Goal: Task Accomplishment & Management: Manage account settings

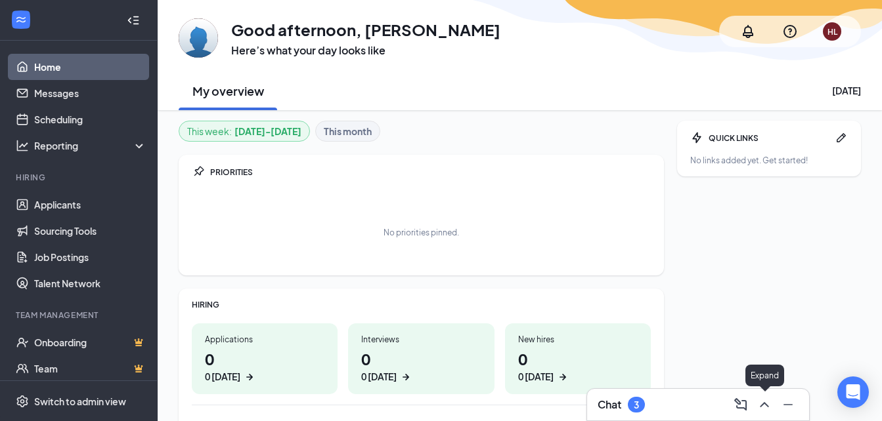
click at [768, 405] on icon "ChevronUp" at bounding box center [764, 405] width 16 height 16
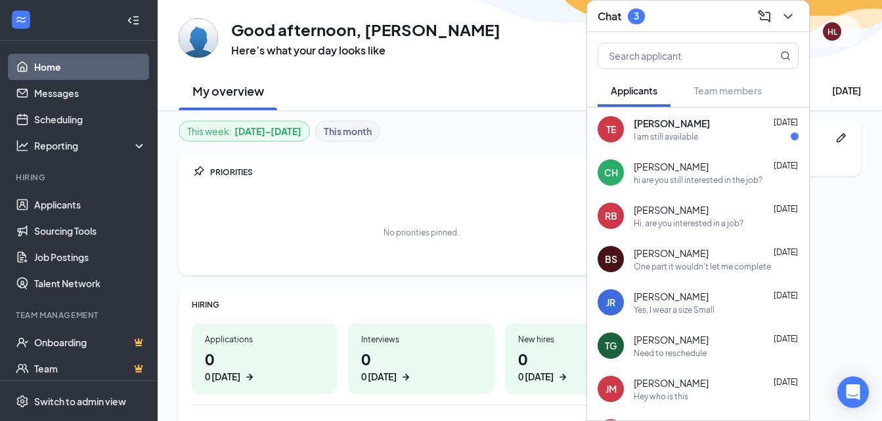
click at [718, 141] on div "I am still available" at bounding box center [716, 136] width 165 height 11
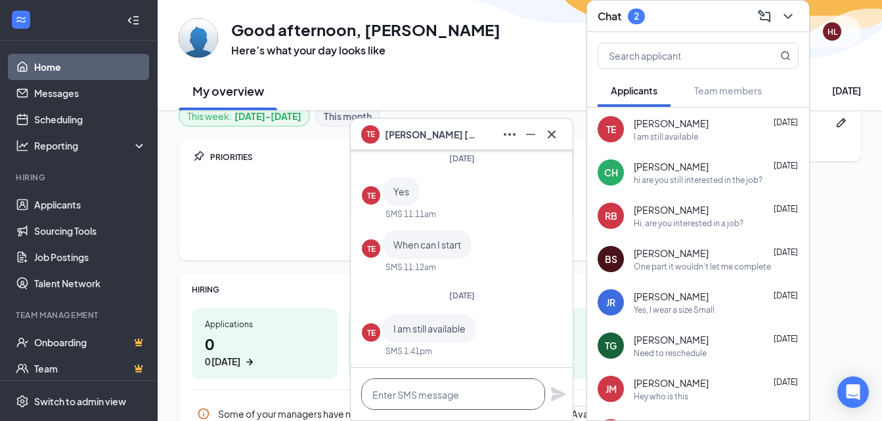
click at [468, 391] on textarea at bounding box center [453, 395] width 184 height 32
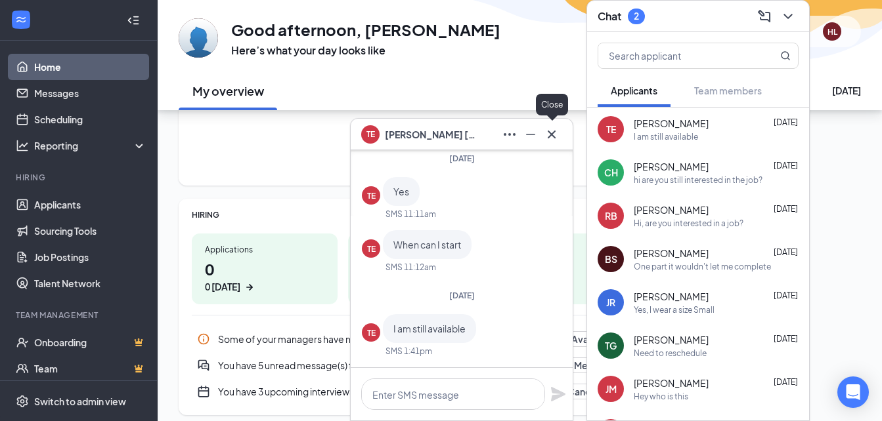
click at [553, 129] on icon "Cross" at bounding box center [552, 135] width 16 height 16
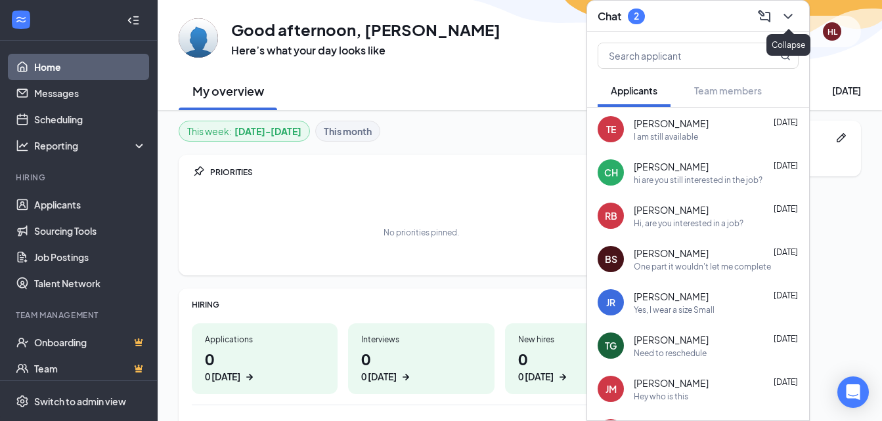
click at [794, 20] on icon "ChevronDown" at bounding box center [788, 17] width 16 height 16
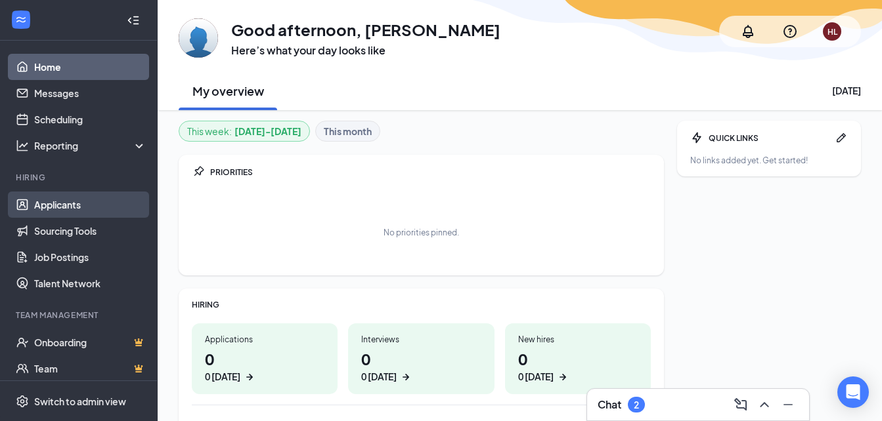
click at [59, 199] on link "Applicants" at bounding box center [90, 205] width 112 height 26
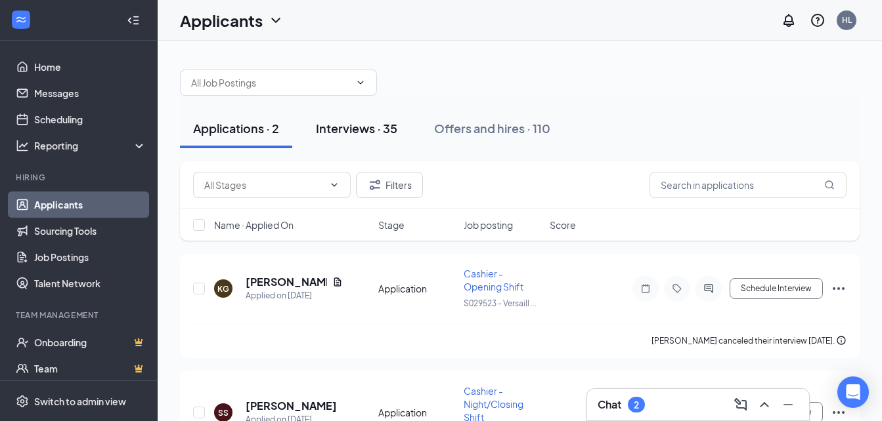
click at [394, 133] on div "Interviews · 35" at bounding box center [356, 128] width 81 height 16
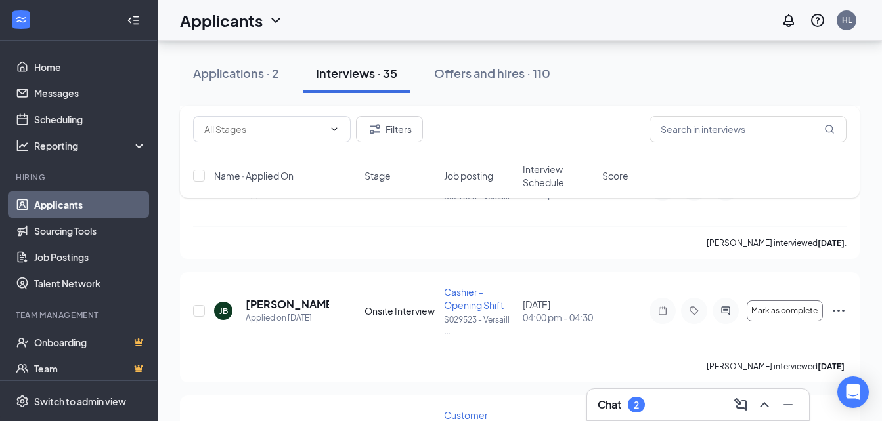
scroll to position [626, 0]
click at [509, 67] on div "Offers and hires · 110" at bounding box center [492, 73] width 116 height 16
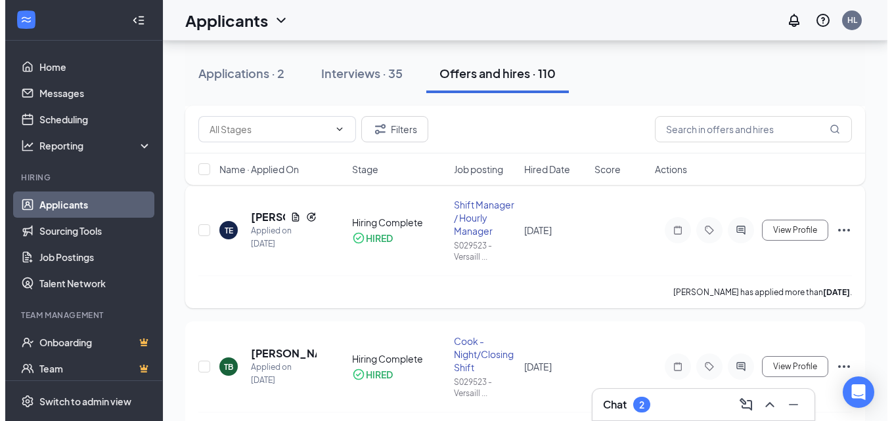
scroll to position [206, 0]
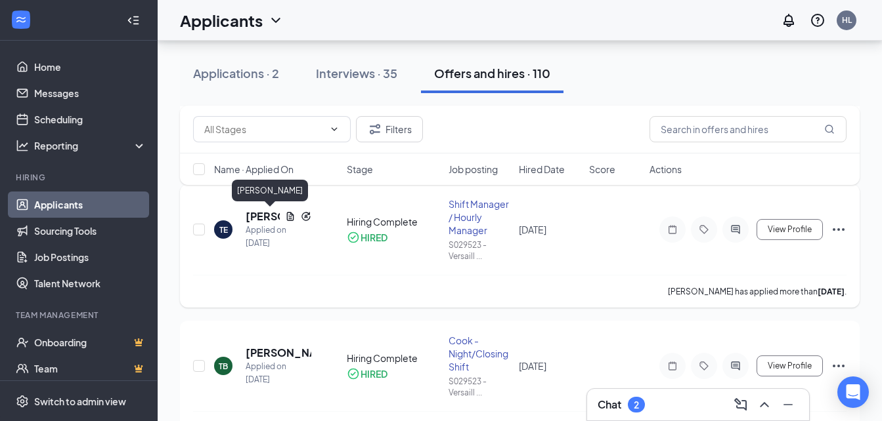
click at [256, 213] on h5 "[PERSON_NAME]" at bounding box center [263, 216] width 34 height 14
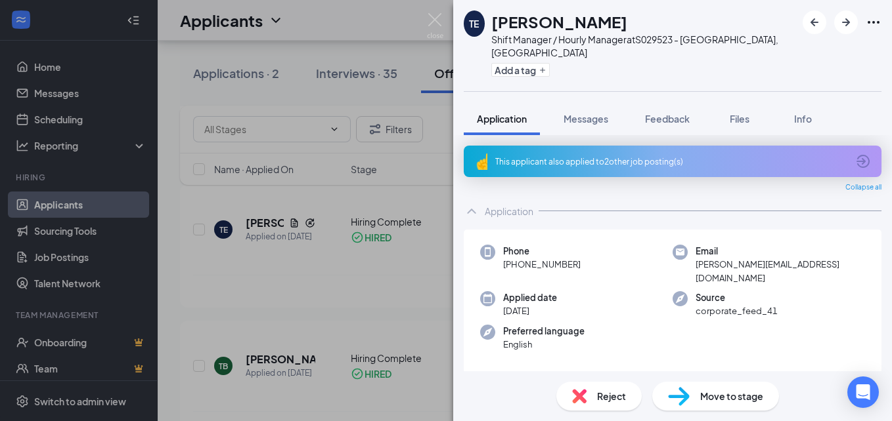
click at [724, 400] on span "Move to stage" at bounding box center [731, 396] width 63 height 14
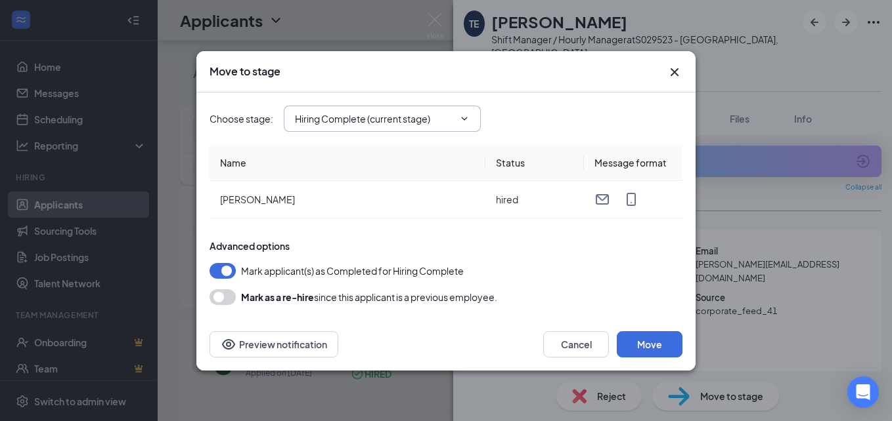
click at [413, 125] on input "Hiring Complete (current stage)" at bounding box center [374, 119] width 159 height 14
click at [377, 115] on input "Hiring Complete (current stage)" at bounding box center [374, 119] width 159 height 14
click at [227, 263] on button "button" at bounding box center [222, 271] width 26 height 16
click at [320, 342] on button "Preview notification" at bounding box center [273, 345] width 129 height 26
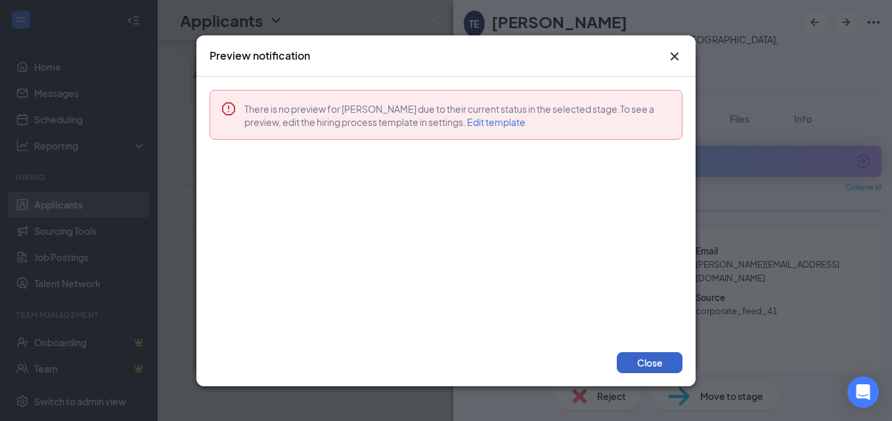
click at [646, 361] on button "Close" at bounding box center [649, 363] width 66 height 21
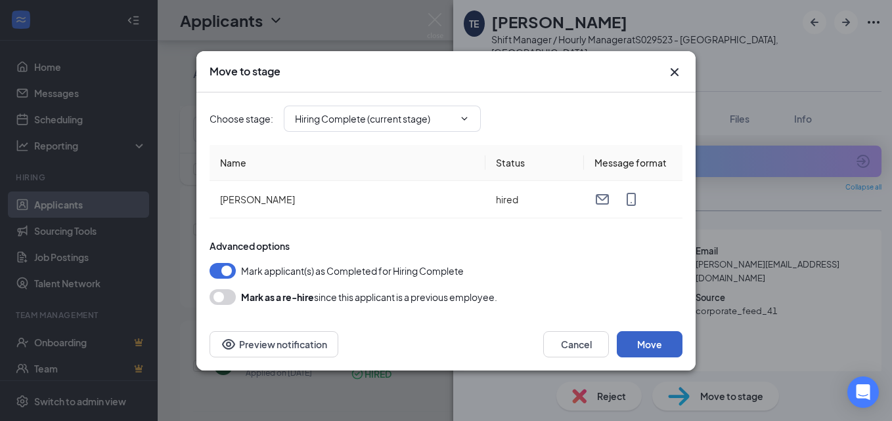
click at [657, 341] on button "Move" at bounding box center [649, 345] width 66 height 26
click at [419, 118] on input "Hiring Complete (current stage)" at bounding box center [374, 119] width 159 height 14
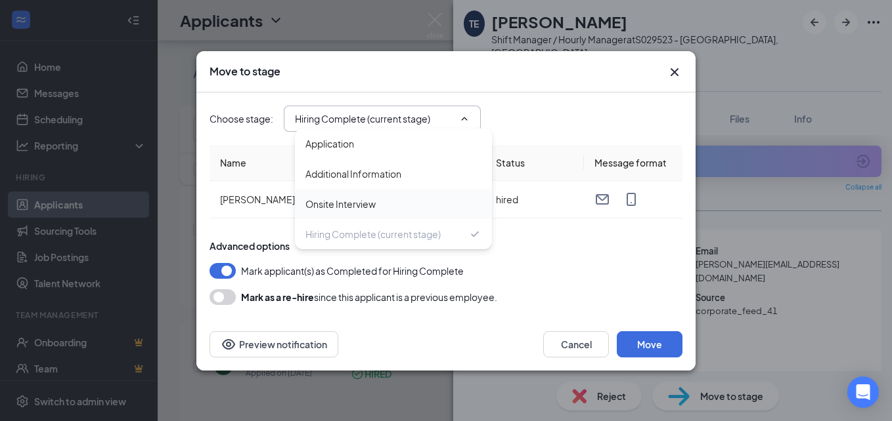
click at [397, 195] on div "Onsite Interview" at bounding box center [393, 204] width 197 height 30
type input "Onsite Interview"
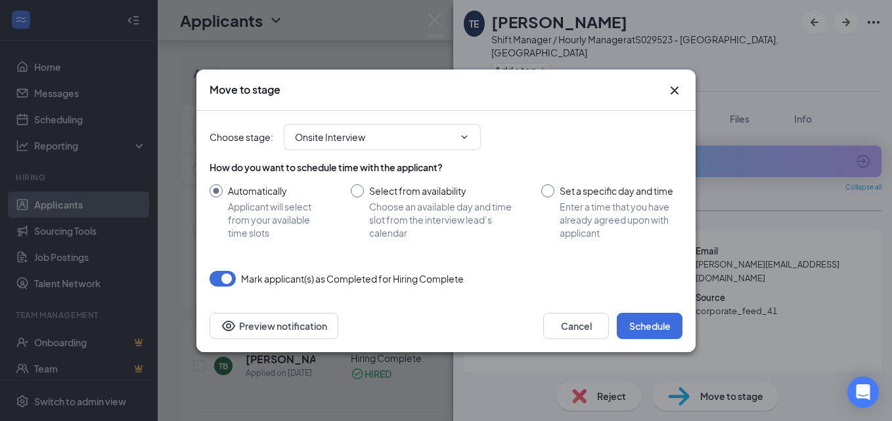
click at [361, 190] on input "Select from availability Choose an available day and time slot from the intervi…" at bounding box center [433, 211] width 164 height 55
radio input "true"
radio input "false"
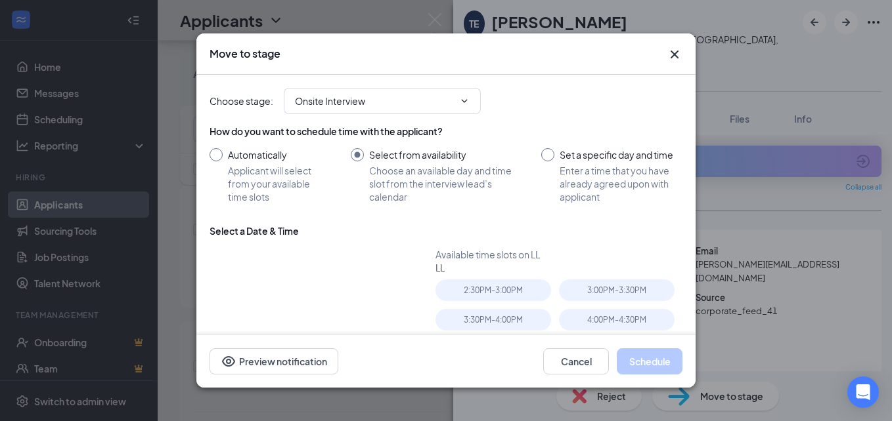
type input "Sep 17, 2025"
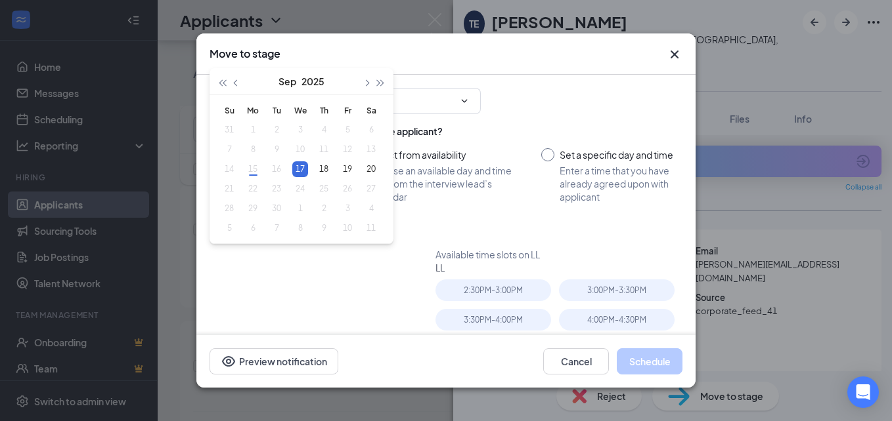
click at [545, 151] on input "Set a specific day and time Enter a time that you have already agreed upon with…" at bounding box center [611, 175] width 141 height 55
radio input "true"
radio input "false"
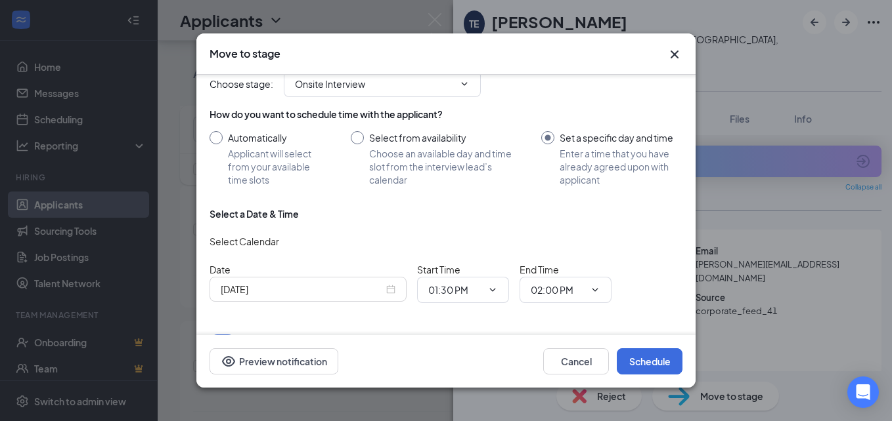
scroll to position [45, 0]
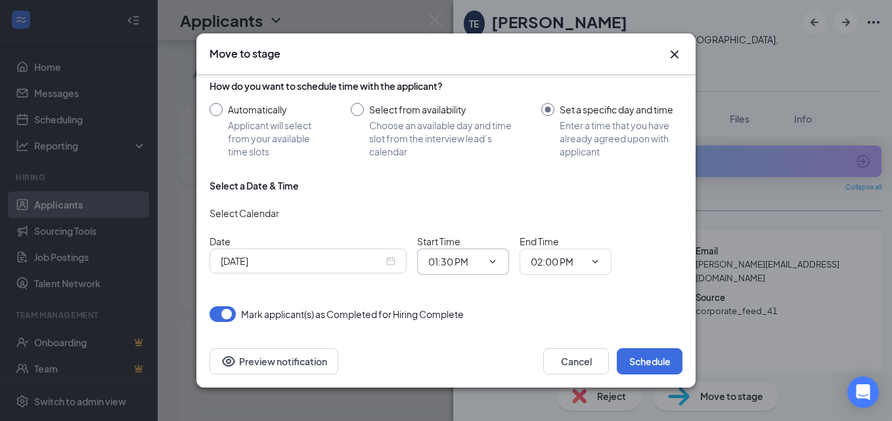
click at [486, 261] on span at bounding box center [491, 262] width 13 height 11
click at [213, 100] on div "How do you want to schedule time with the applicant? Automatically Applicant wi…" at bounding box center [445, 118] width 473 height 79
click at [217, 107] on input "Automatically Applicant will select from your available time slots" at bounding box center [266, 130] width 115 height 55
radio input "true"
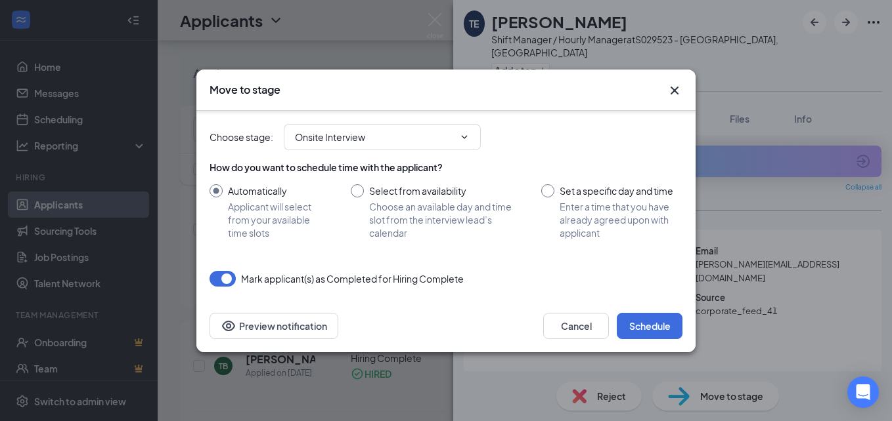
radio input "false"
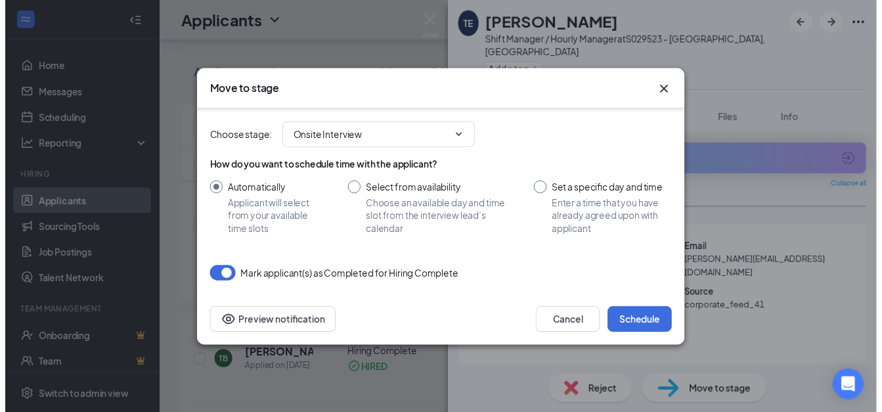
scroll to position [0, 0]
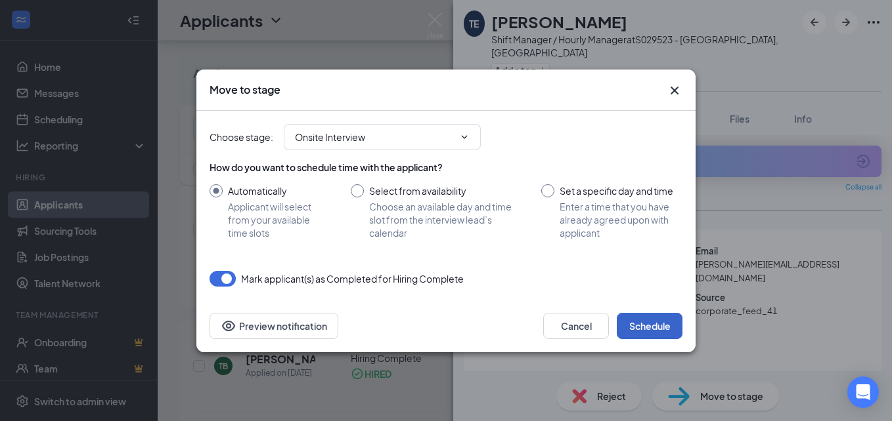
click at [644, 320] on button "Schedule" at bounding box center [649, 326] width 66 height 26
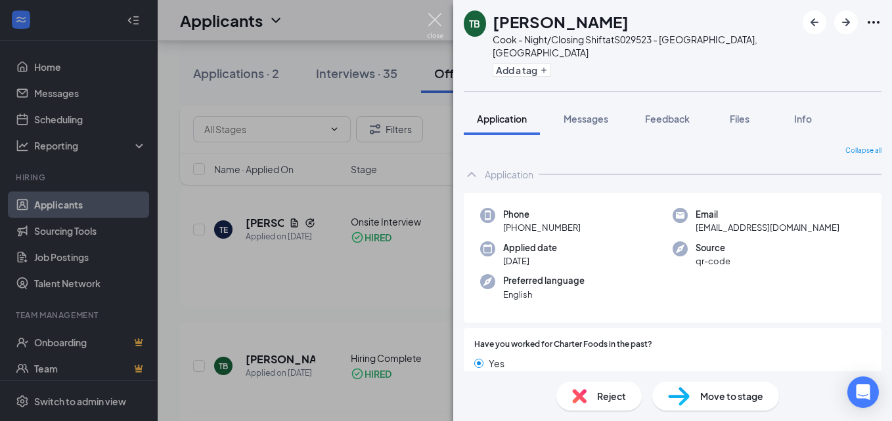
click at [435, 21] on img at bounding box center [435, 26] width 16 height 26
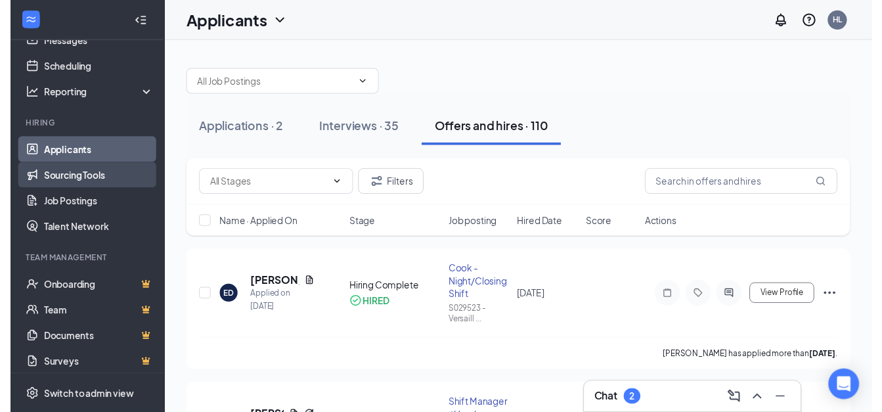
scroll to position [53, 0]
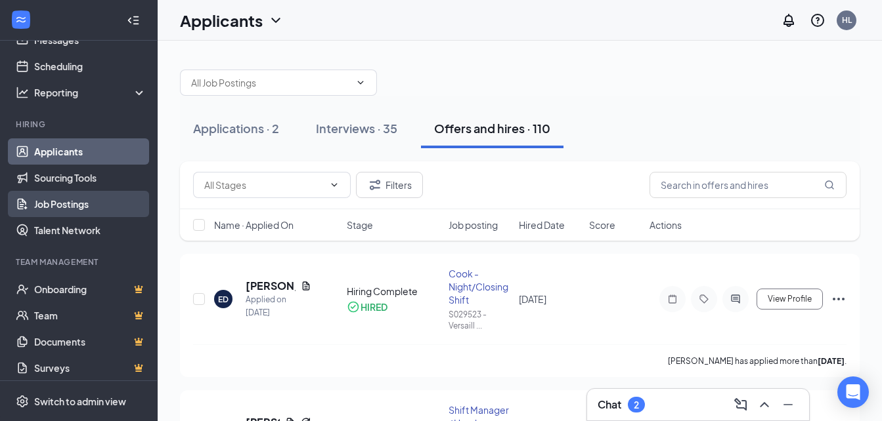
click at [95, 200] on link "Job Postings" at bounding box center [90, 204] width 112 height 26
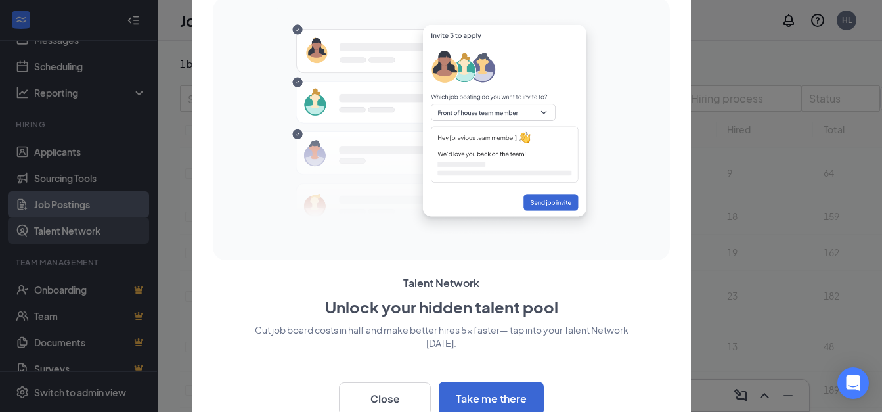
click at [95, 231] on div at bounding box center [441, 206] width 882 height 412
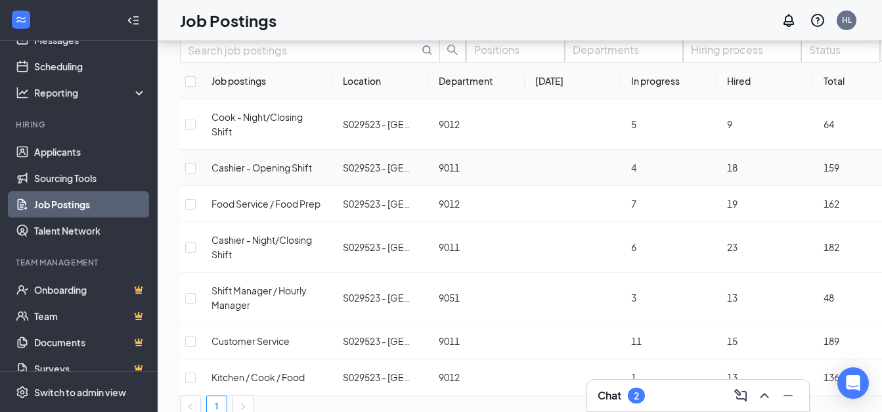
scroll to position [49, 0]
click at [196, 129] on input "checkbox" at bounding box center [190, 124] width 11 height 11
checkbox input "true"
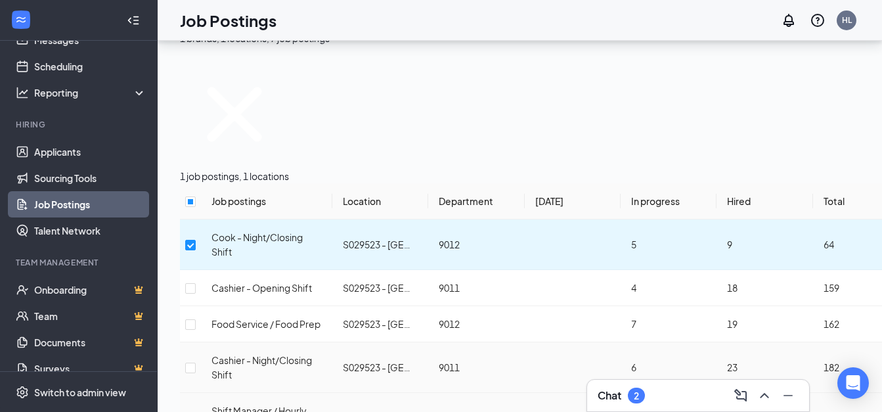
scroll to position [8, 0]
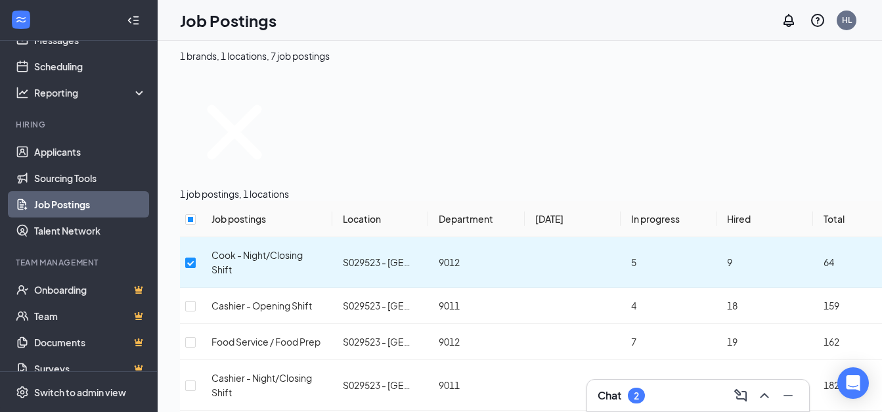
click at [307, 110] on div "1 job postings, 1 locations" at bounding box center [606, 138] width 853 height 123
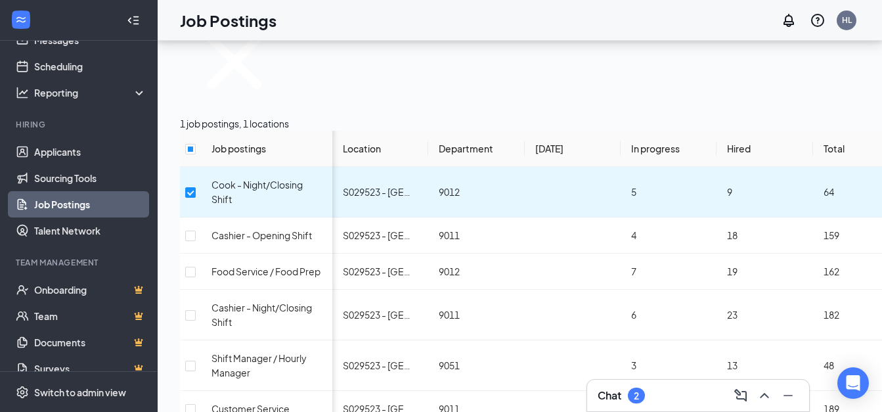
scroll to position [0, 0]
checkbox input "true"
click at [196, 267] on input "checkbox" at bounding box center [190, 272] width 11 height 11
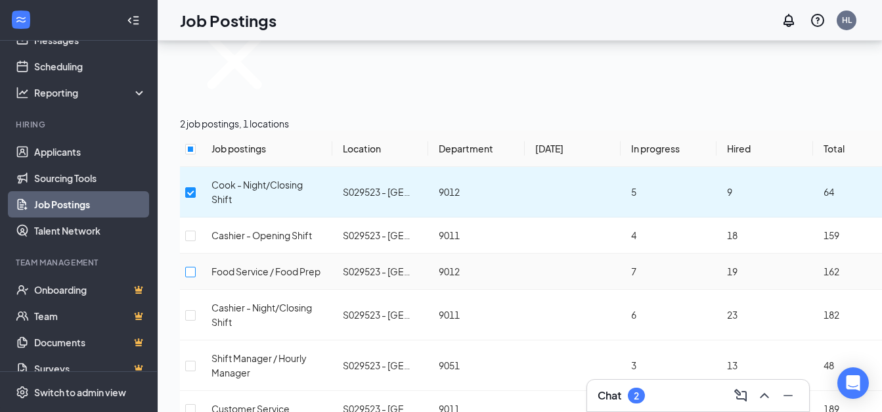
checkbox input "true"
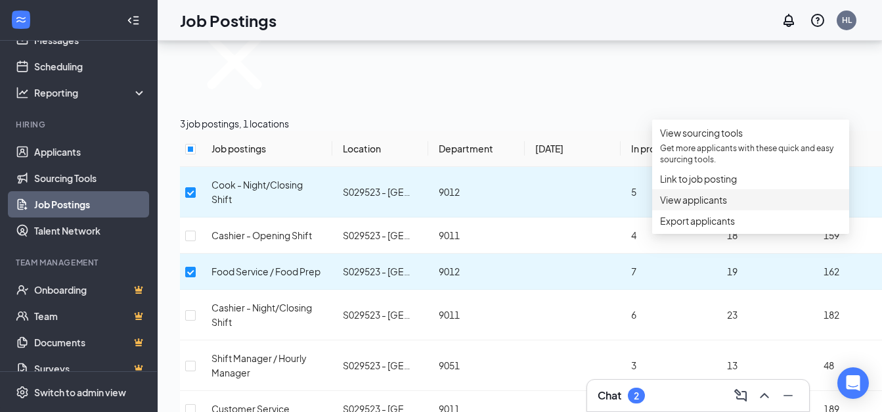
click at [699, 205] on span "View applicants" at bounding box center [693, 200] width 67 height 12
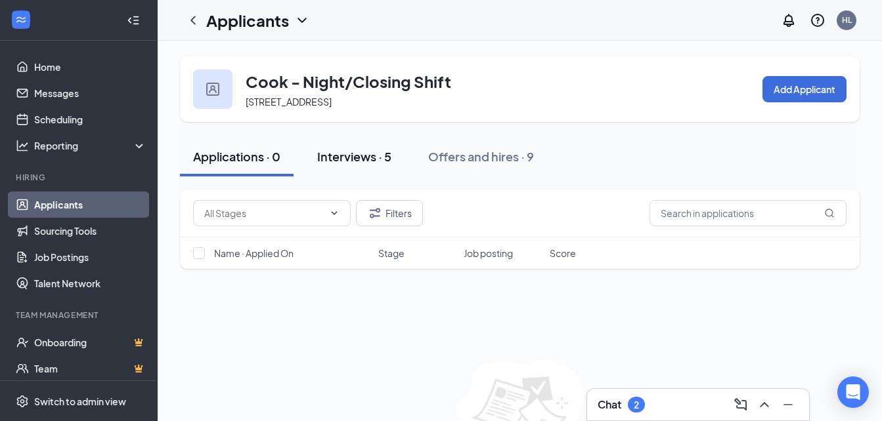
click at [355, 150] on div "Interviews · 5" at bounding box center [354, 156] width 74 height 16
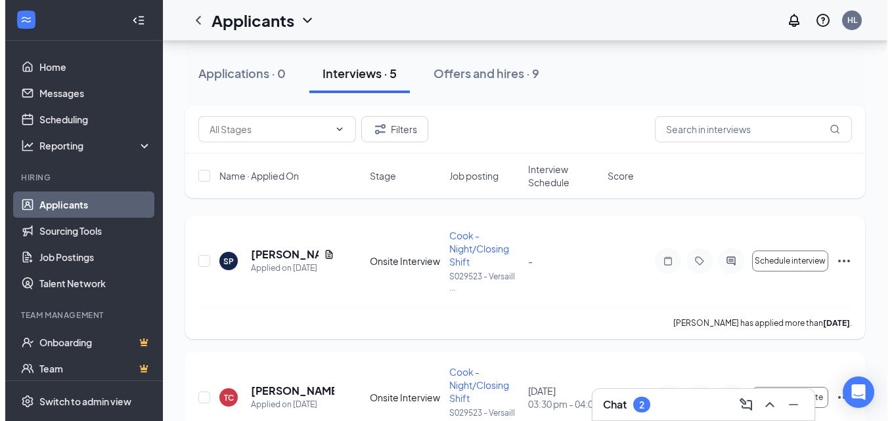
scroll to position [66, 0]
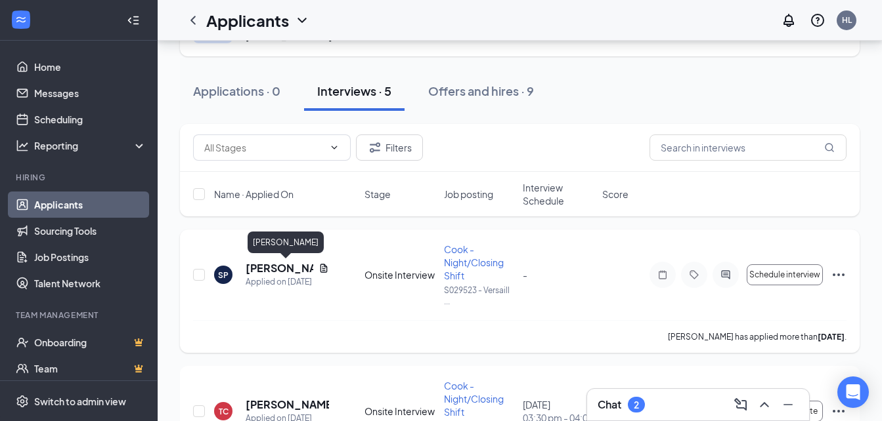
click at [283, 269] on h5 "[PERSON_NAME]" at bounding box center [280, 268] width 68 height 14
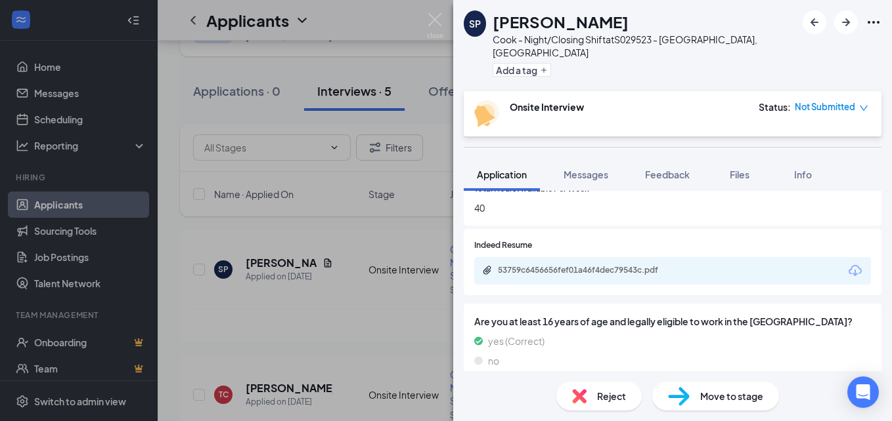
scroll to position [756, 0]
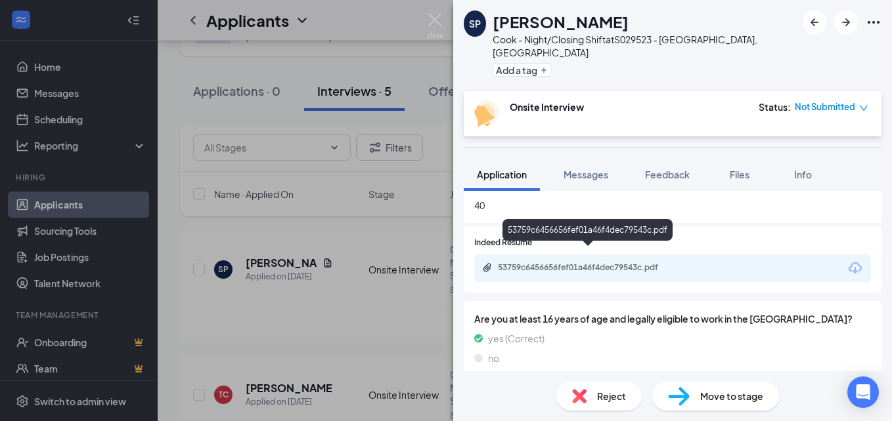
click at [665, 263] on div "53759c6456656fef01a46f4dec79543c.pdf" at bounding box center [588, 269] width 213 height 12
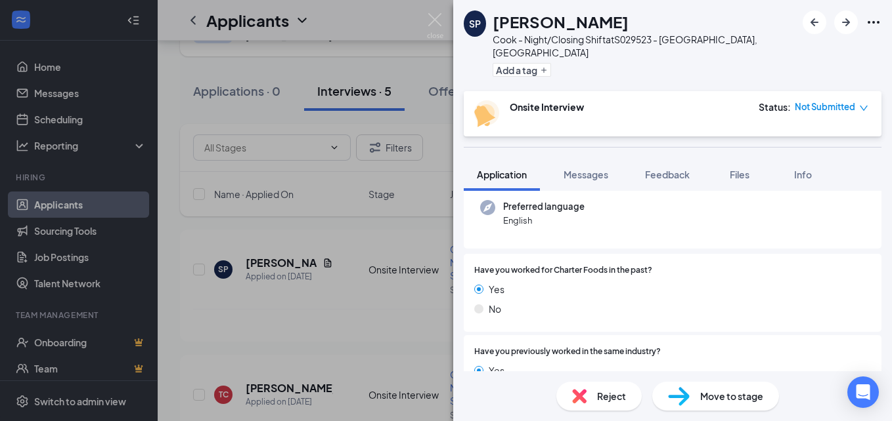
scroll to position [0, 0]
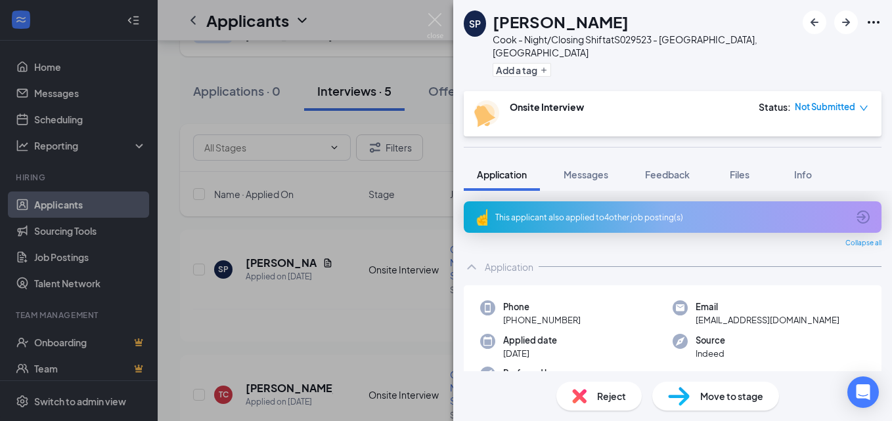
click at [755, 396] on span "Move to stage" at bounding box center [731, 396] width 63 height 14
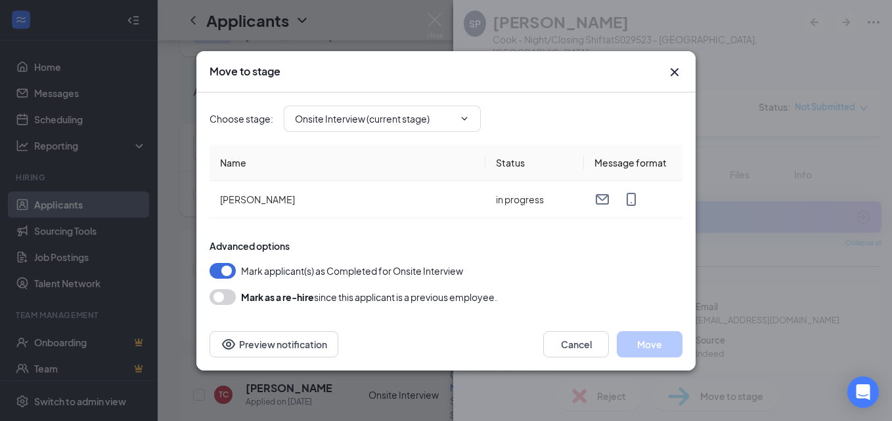
type input "Hiring Complete (final stage)"
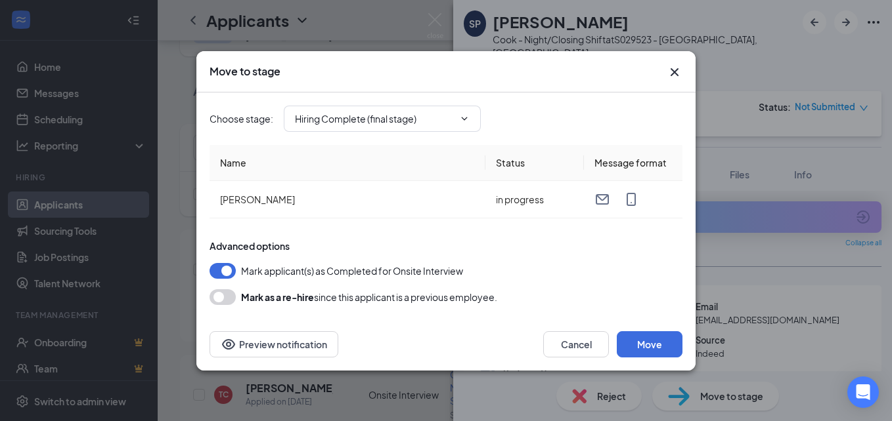
click at [673, 71] on icon "Cross" at bounding box center [674, 72] width 8 height 8
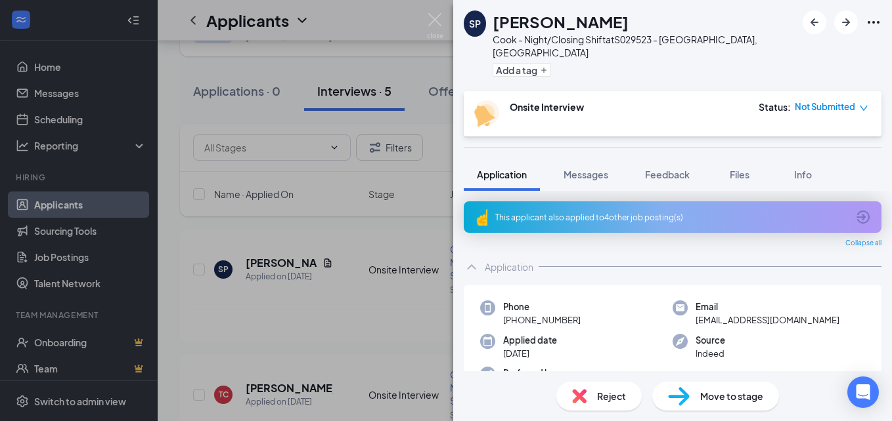
click at [816, 100] on span "Not Submitted" at bounding box center [824, 106] width 60 height 13
click at [641, 100] on div "Onsite Interview Status : Not Submitted" at bounding box center [671, 113] width 394 height 27
click at [553, 20] on h1 "[PERSON_NAME]" at bounding box center [560, 22] width 136 height 22
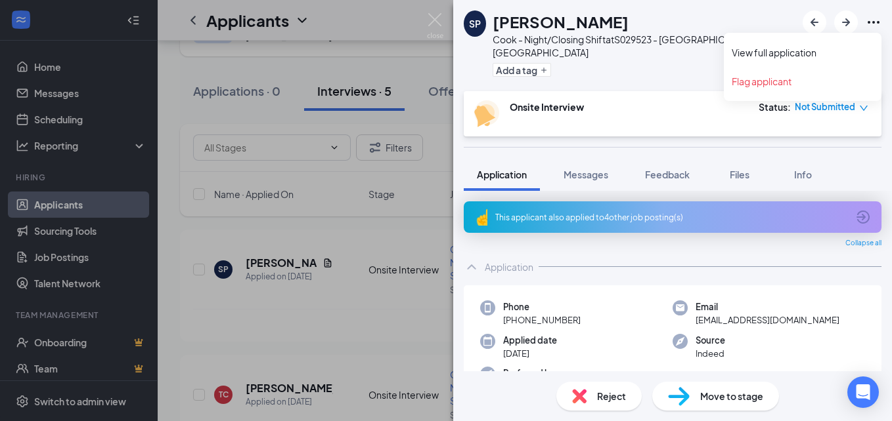
click at [872, 18] on icon "Ellipses" at bounding box center [873, 22] width 16 height 16
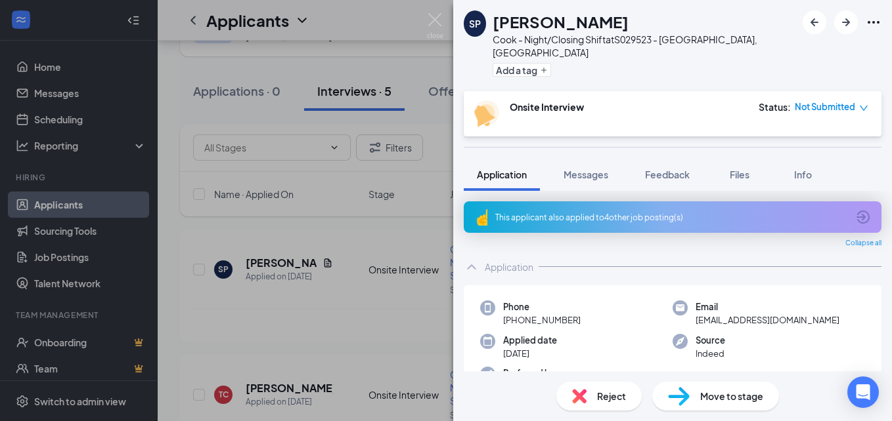
click at [640, 119] on div "Onsite Interview Status : Not Submitted" at bounding box center [673, 113] width 418 height 45
click at [712, 393] on span "Move to stage" at bounding box center [731, 396] width 63 height 14
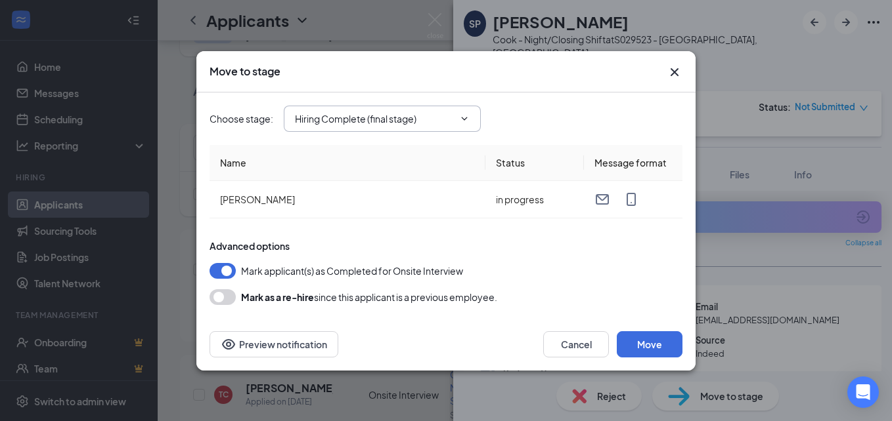
click at [427, 122] on input "Hiring Complete (final stage)" at bounding box center [374, 119] width 159 height 14
click at [396, 175] on div "Onsite Interview (current stage)" at bounding box center [372, 174] width 135 height 14
click at [346, 140] on div "Application" at bounding box center [329, 144] width 49 height 14
type input "Application"
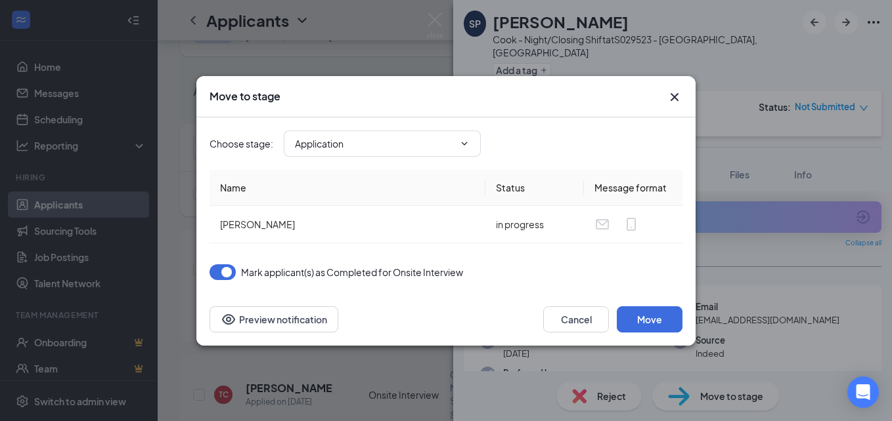
click at [228, 274] on button "button" at bounding box center [222, 273] width 26 height 16
click at [523, 220] on td "in progress" at bounding box center [534, 224] width 98 height 37
click at [673, 95] on icon "Cross" at bounding box center [674, 97] width 16 height 16
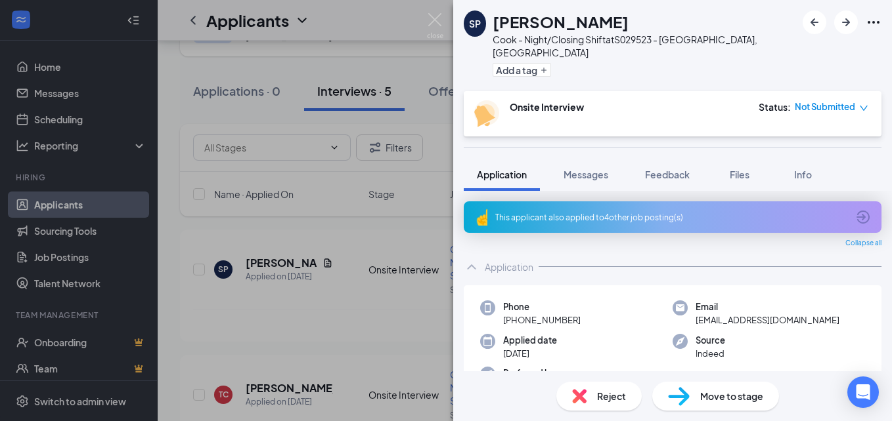
click at [558, 212] on div "This applicant also applied to 4 other job posting(s)" at bounding box center [671, 217] width 352 height 11
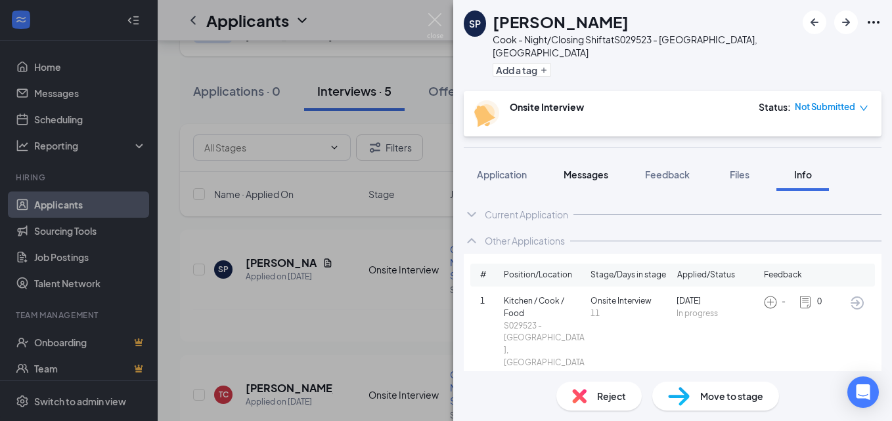
click at [599, 169] on span "Messages" at bounding box center [585, 175] width 45 height 12
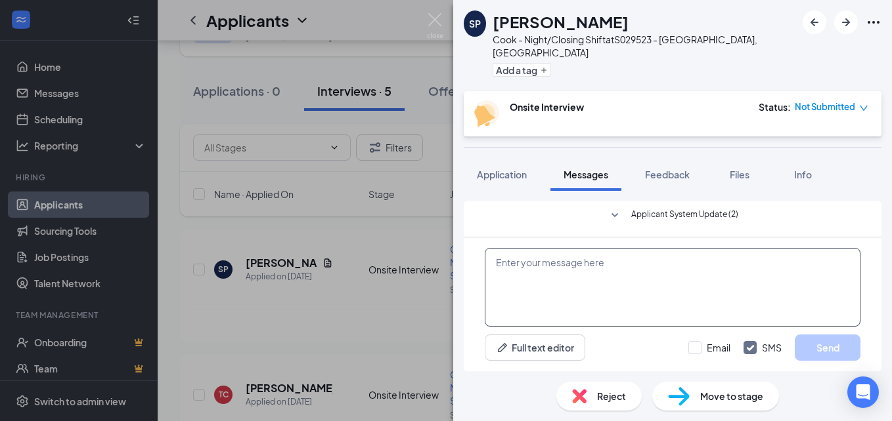
click at [600, 271] on textarea at bounding box center [673, 287] width 376 height 79
type textarea "Hi Would you like to come to an interview ?"
click at [834, 349] on button "Send" at bounding box center [827, 348] width 66 height 26
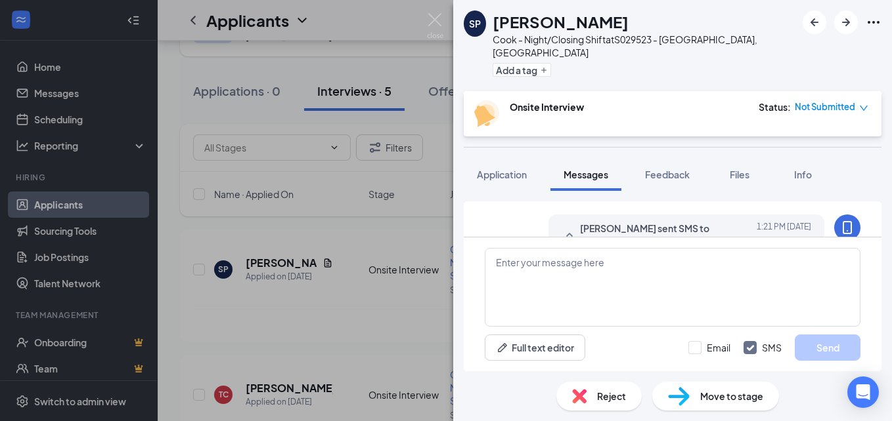
scroll to position [431, 0]
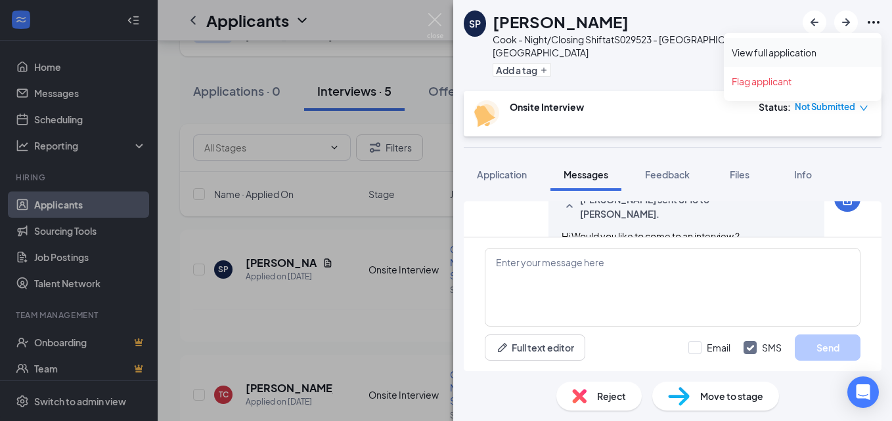
click at [800, 52] on link "View full application" at bounding box center [802, 52] width 142 height 13
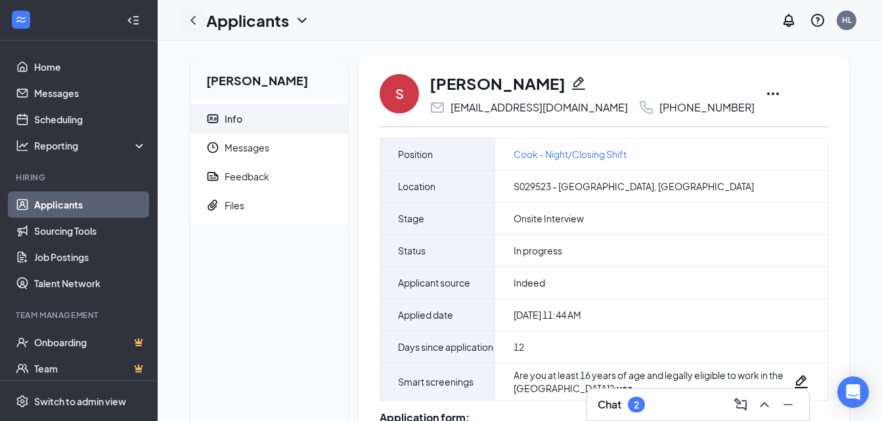
click at [193, 20] on icon "ChevronLeft" at bounding box center [193, 20] width 16 height 16
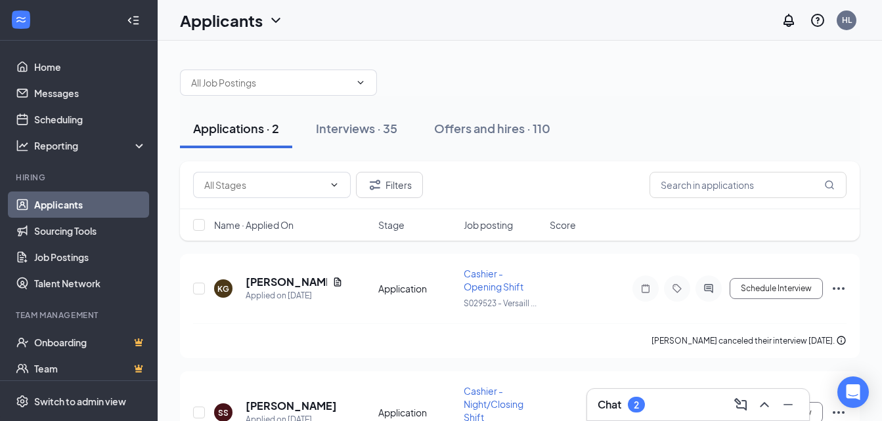
click at [261, 133] on div "Applications · 2" at bounding box center [236, 128] width 86 height 16
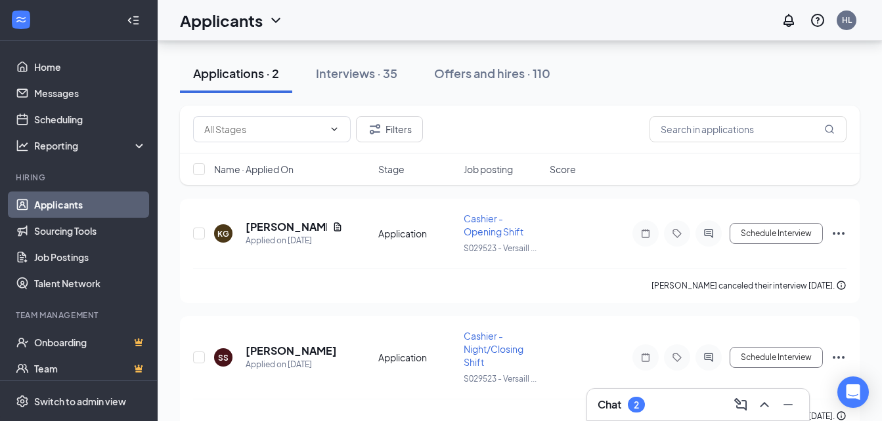
scroll to position [56, 0]
click at [384, 79] on div "Interviews · 35" at bounding box center [356, 73] width 81 height 16
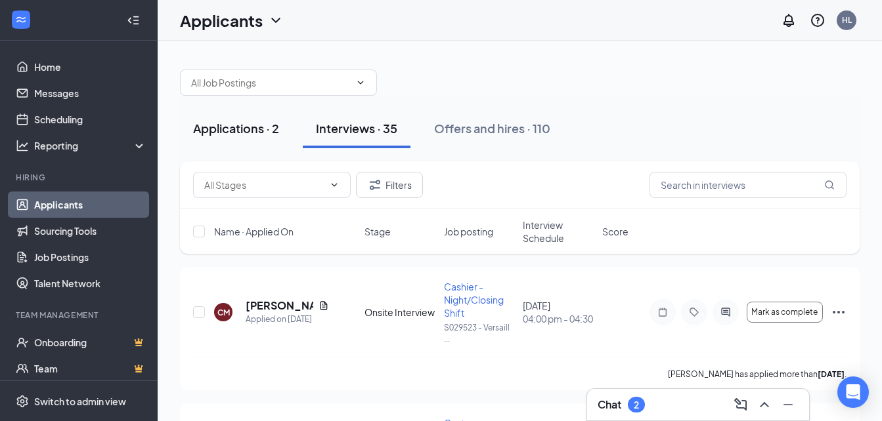
click at [255, 129] on div "Applications · 2" at bounding box center [236, 128] width 86 height 16
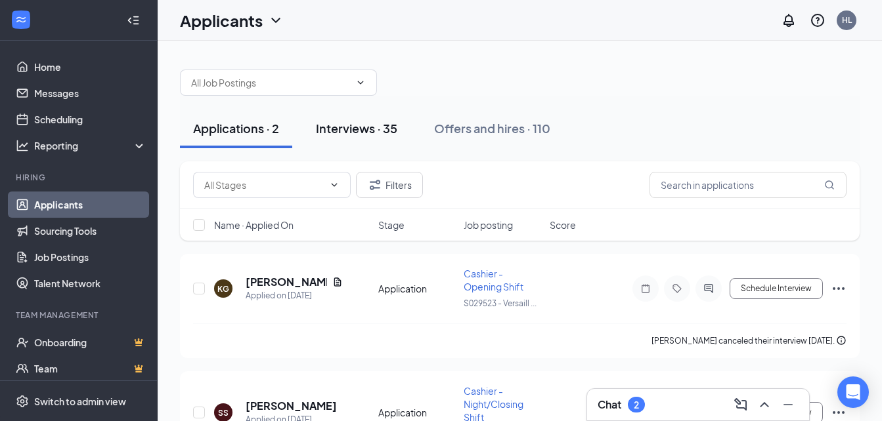
click at [372, 129] on div "Interviews · 35" at bounding box center [356, 128] width 81 height 16
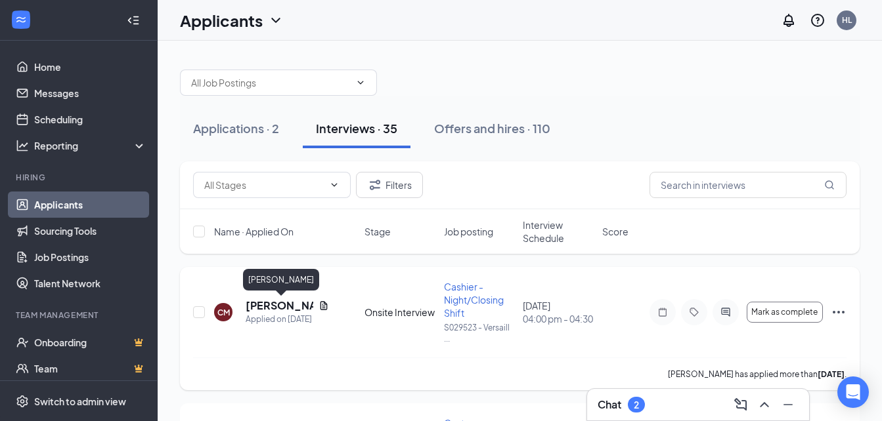
click at [275, 302] on h5 "[PERSON_NAME]" at bounding box center [280, 306] width 68 height 14
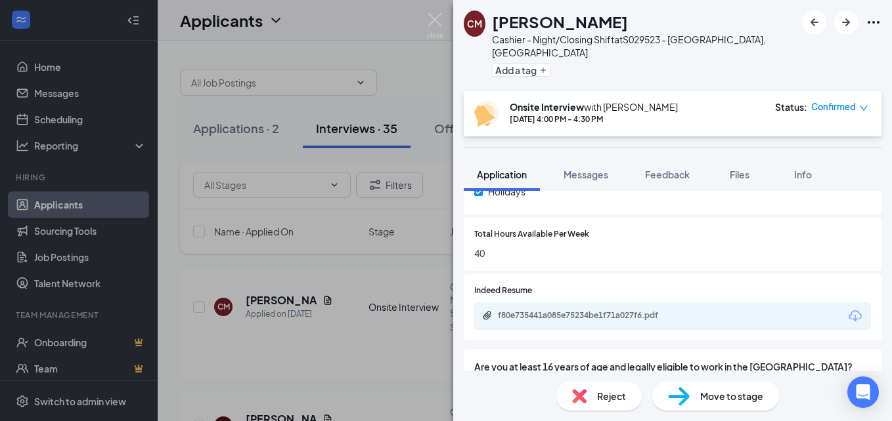
scroll to position [756, 0]
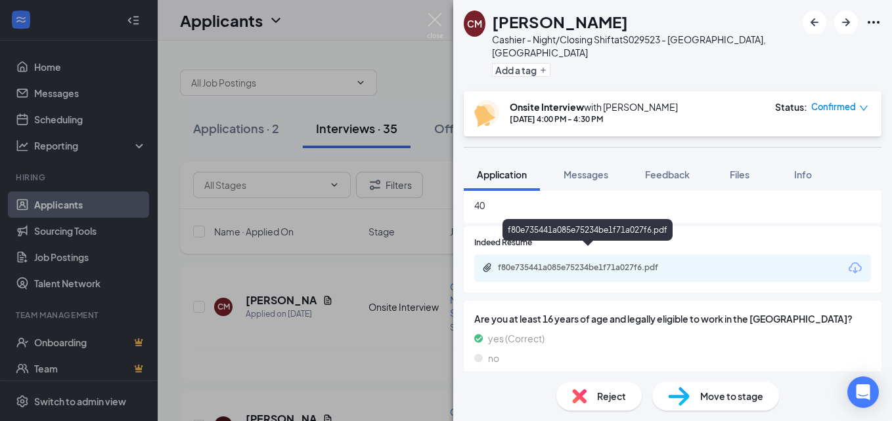
click at [660, 263] on div "f80e735441a085e75234be1f71a027f6.pdf" at bounding box center [590, 268] width 184 height 11
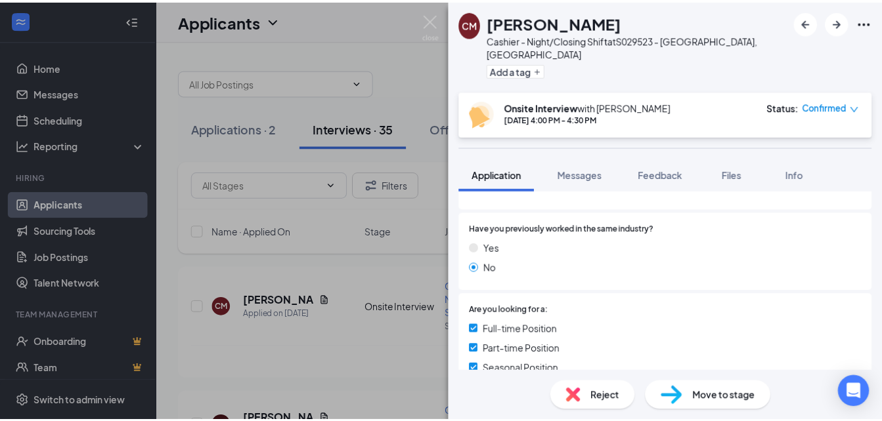
scroll to position [289, 0]
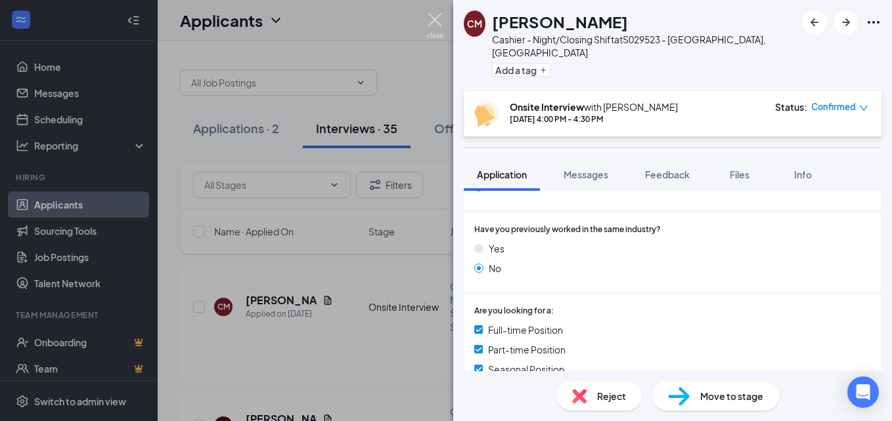
click at [432, 16] on img at bounding box center [435, 26] width 16 height 26
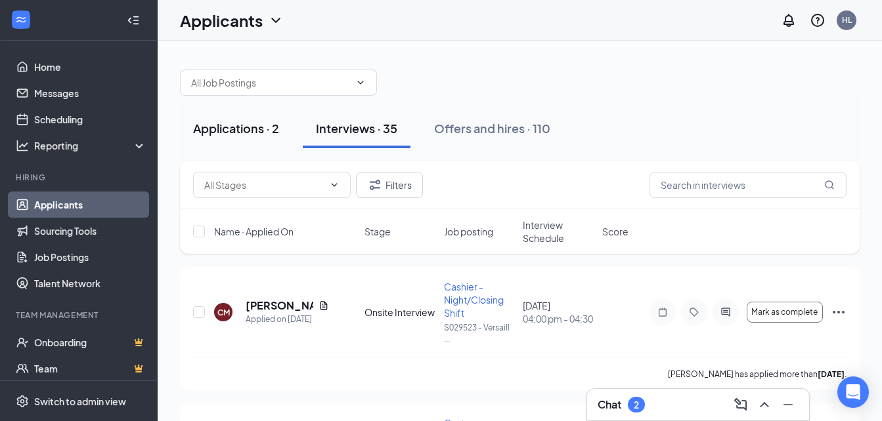
click at [270, 116] on button "Applications · 2" at bounding box center [236, 128] width 112 height 39
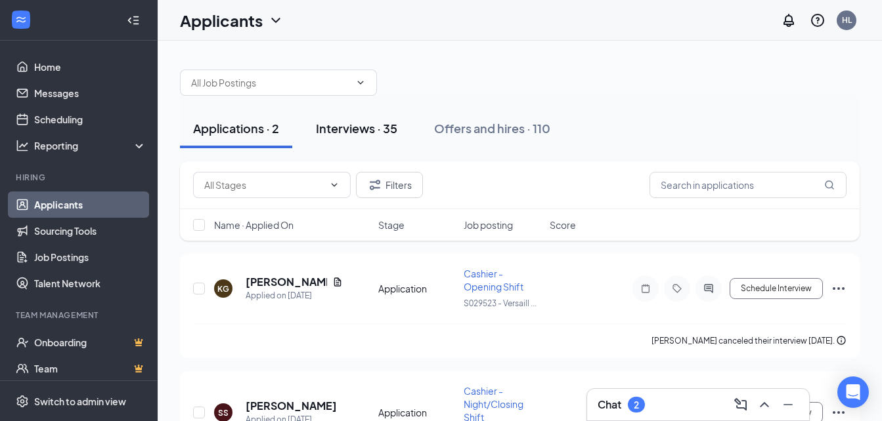
click at [347, 123] on div "Interviews · 35" at bounding box center [356, 128] width 81 height 16
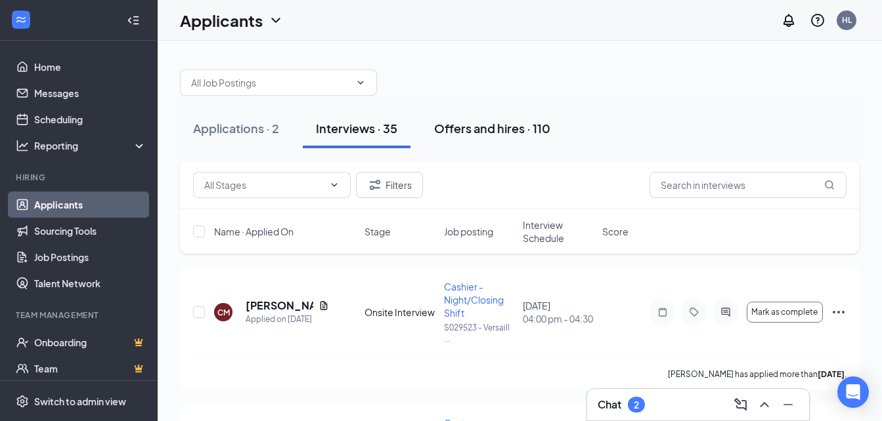
click at [477, 122] on div "Offers and hires · 110" at bounding box center [492, 128] width 116 height 16
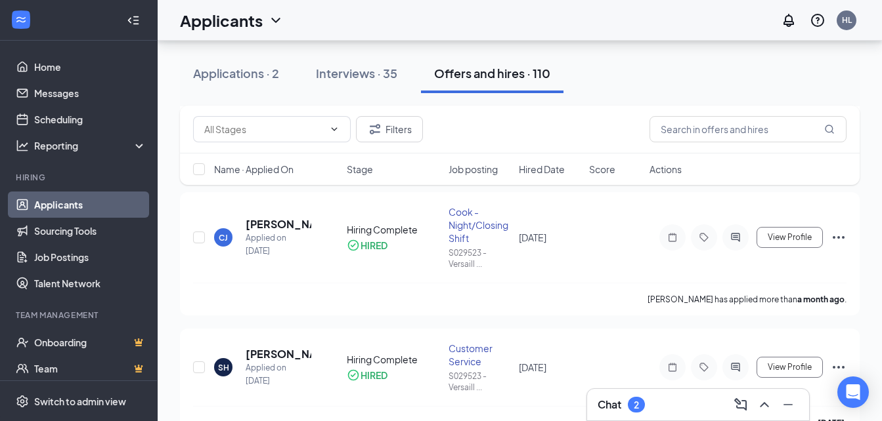
scroll to position [761, 0]
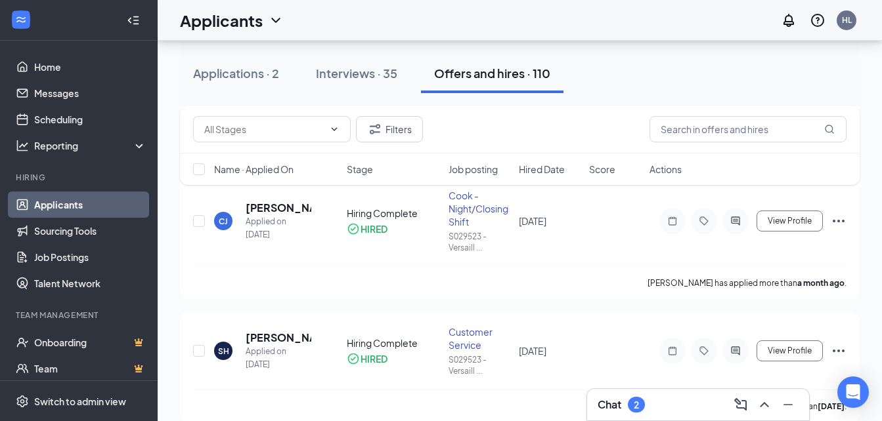
click at [641, 403] on div "2" at bounding box center [636, 405] width 17 height 16
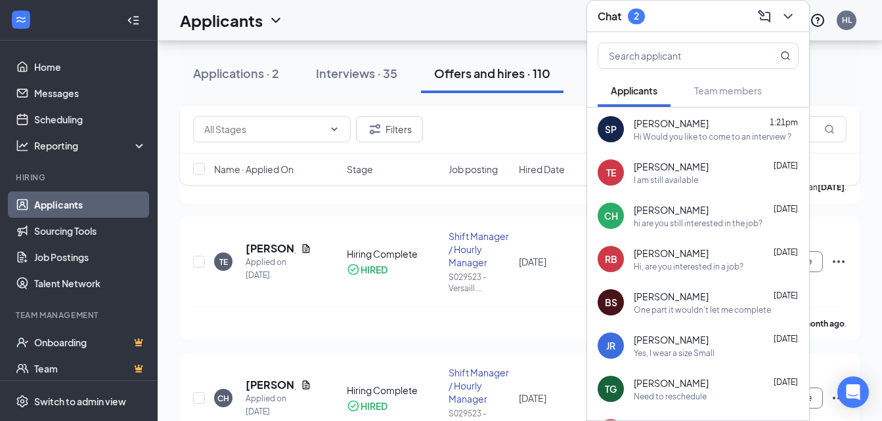
scroll to position [446, 0]
click at [678, 316] on div "BS [PERSON_NAME] [DATE] One part it wouldn't let me complete" at bounding box center [698, 302] width 222 height 43
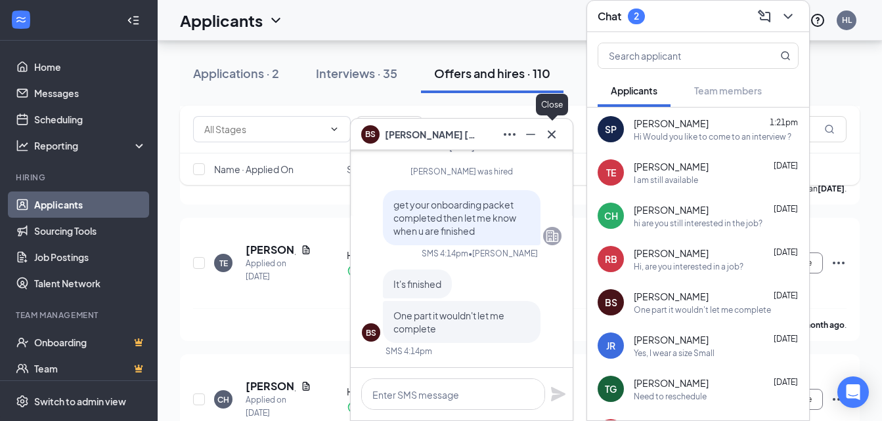
click at [557, 137] on icon "Cross" at bounding box center [552, 135] width 16 height 16
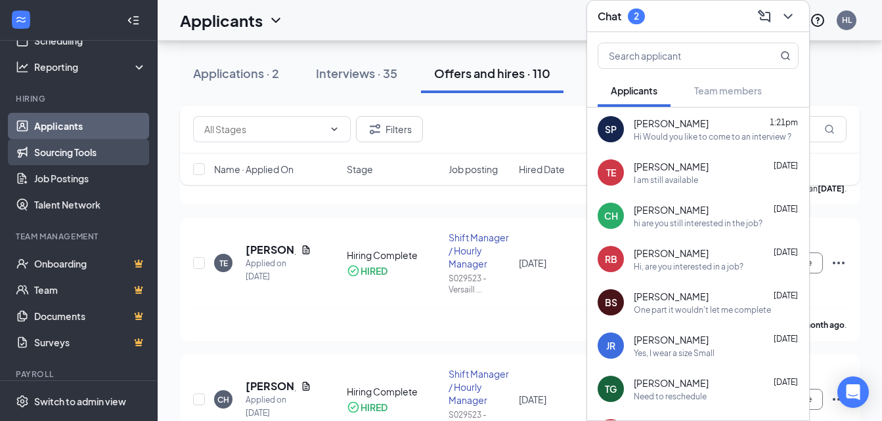
scroll to position [0, 0]
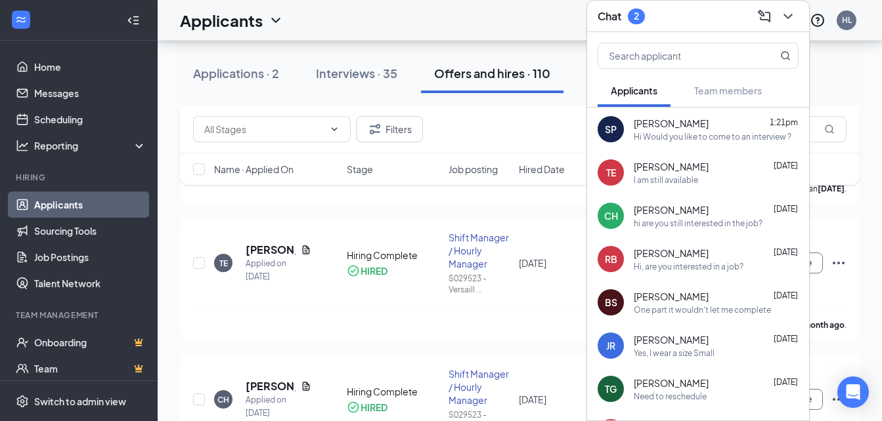
click at [702, 167] on div "[PERSON_NAME] [DATE]" at bounding box center [716, 166] width 165 height 13
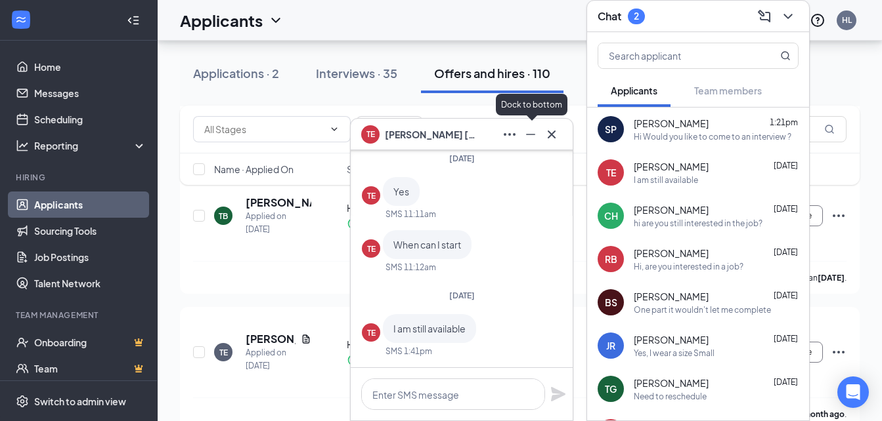
click at [530, 131] on icon "Minimize" at bounding box center [531, 135] width 16 height 16
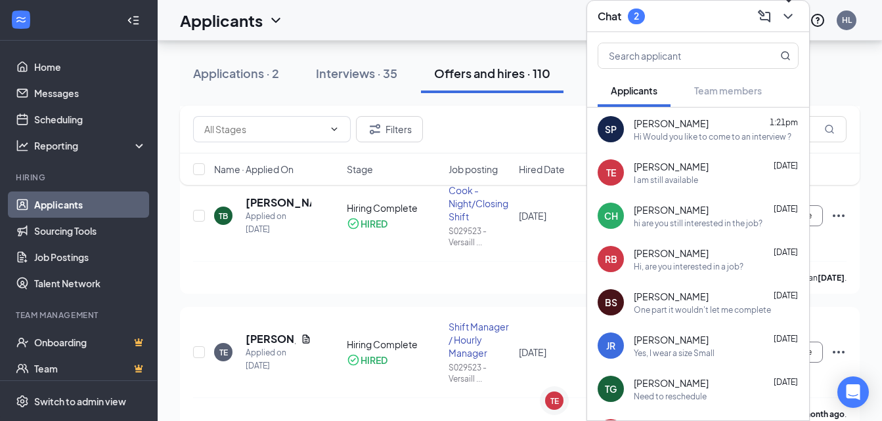
click at [793, 13] on icon "ChevronDown" at bounding box center [788, 17] width 16 height 16
